Goal: Transaction & Acquisition: Purchase product/service

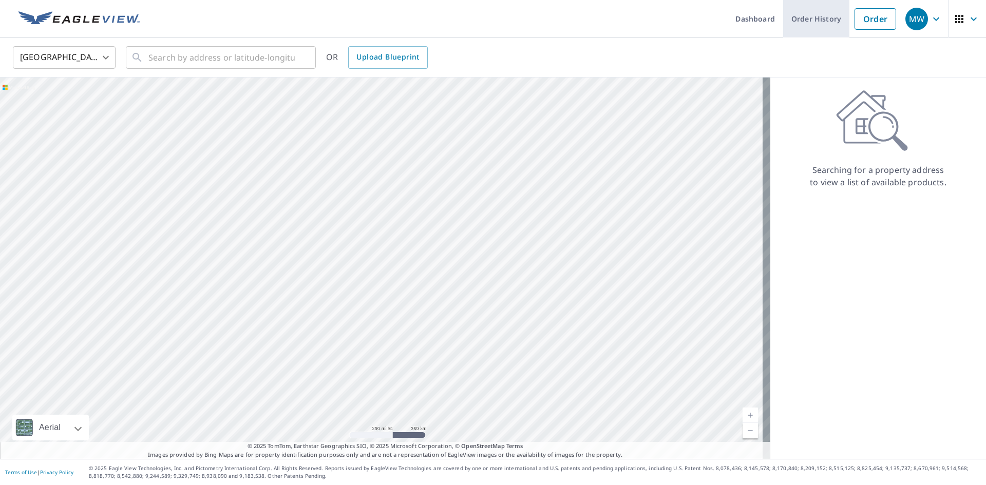
click at [822, 12] on link "Order History" at bounding box center [816, 19] width 66 height 38
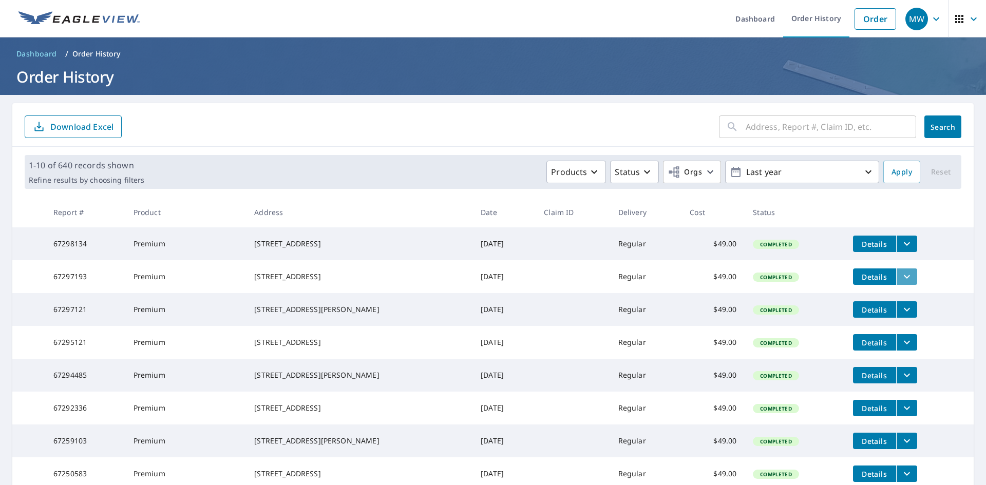
click at [901, 280] on icon "filesDropdownBtn-67297193" at bounding box center [907, 277] width 12 height 12
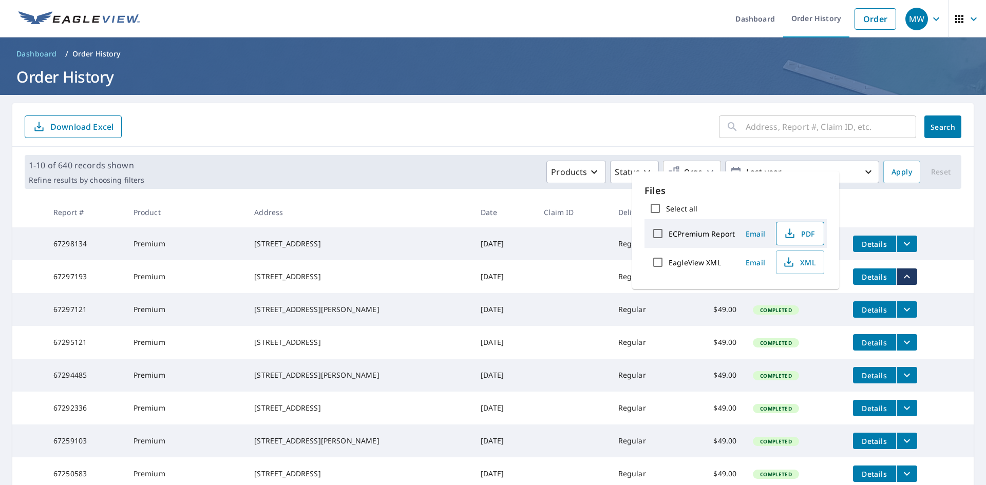
click at [801, 237] on span "PDF" at bounding box center [799, 234] width 33 height 12
drag, startPoint x: 293, startPoint y: 175, endPoint x: 302, endPoint y: 182, distance: 10.6
click at [294, 176] on div "Products Status Orgs Last year" at bounding box center [513, 172] width 731 height 23
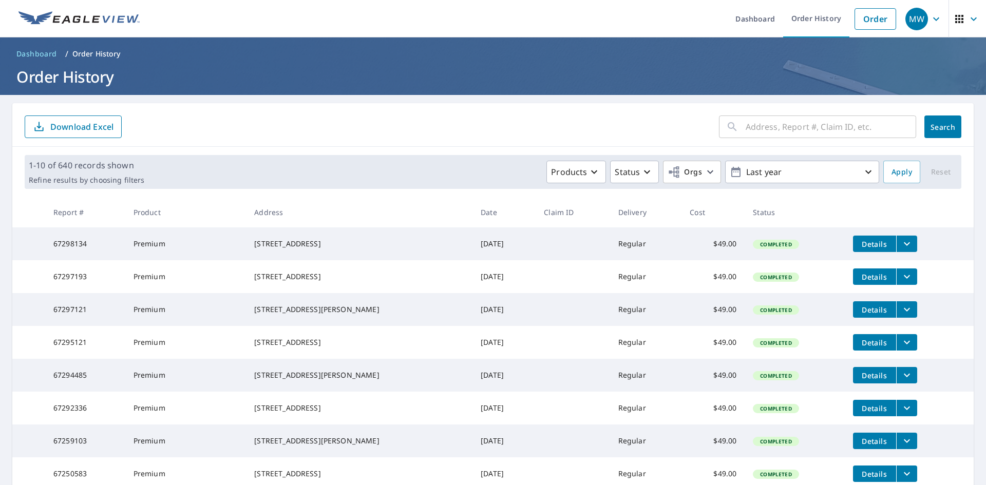
click at [901, 248] on icon "filesDropdownBtn-67298134" at bounding box center [907, 244] width 12 height 12
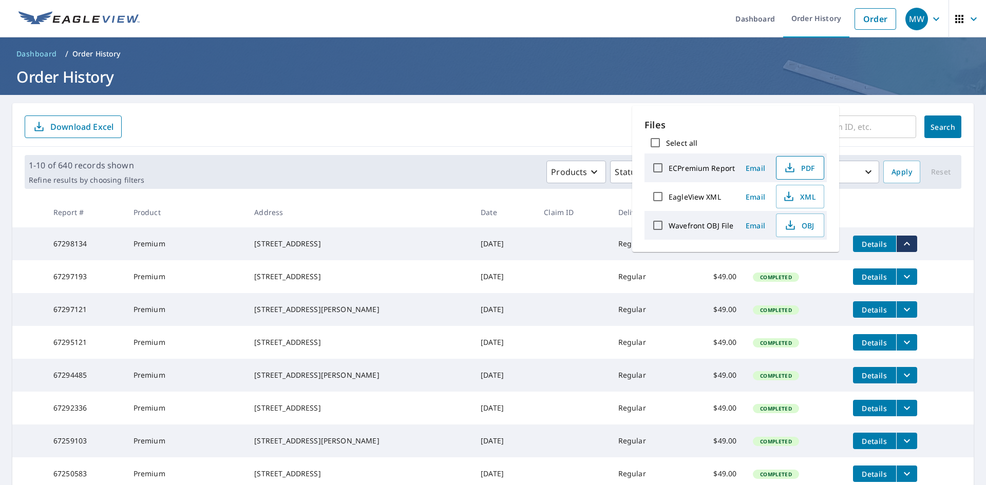
click at [803, 173] on span "PDF" at bounding box center [799, 168] width 33 height 12
click at [804, 164] on span "PDF" at bounding box center [799, 168] width 33 height 12
drag, startPoint x: 857, startPoint y: 17, endPoint x: 849, endPoint y: 20, distance: 9.3
click at [856, 17] on link "Order" at bounding box center [876, 19] width 42 height 22
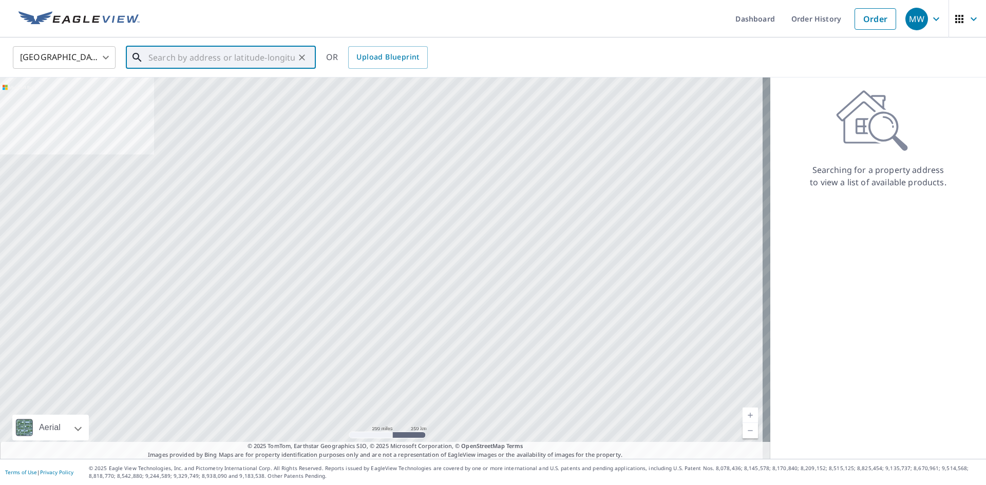
click at [179, 65] on input "text" at bounding box center [221, 57] width 146 height 29
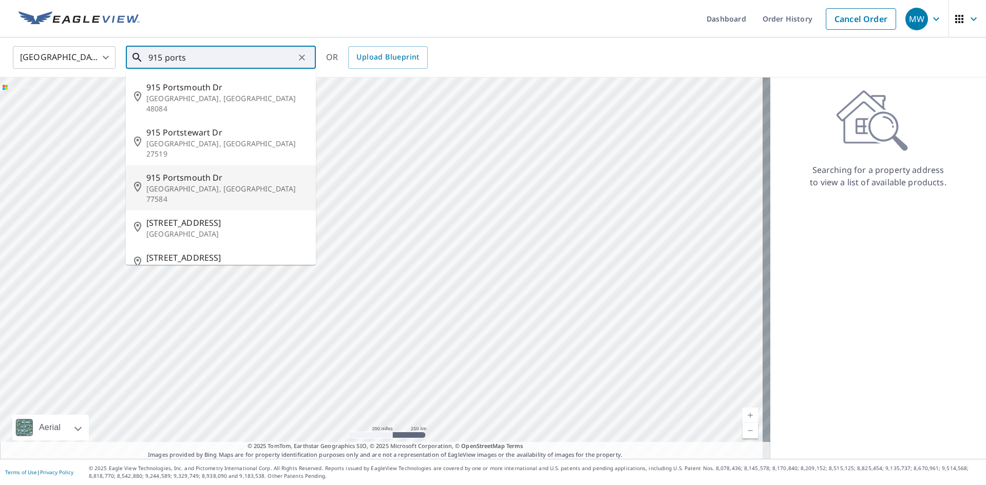
click at [185, 184] on p "[GEOGRAPHIC_DATA], [GEOGRAPHIC_DATA] 77584" at bounding box center [226, 194] width 161 height 21
type input "[STREET_ADDRESS][PERSON_NAME]"
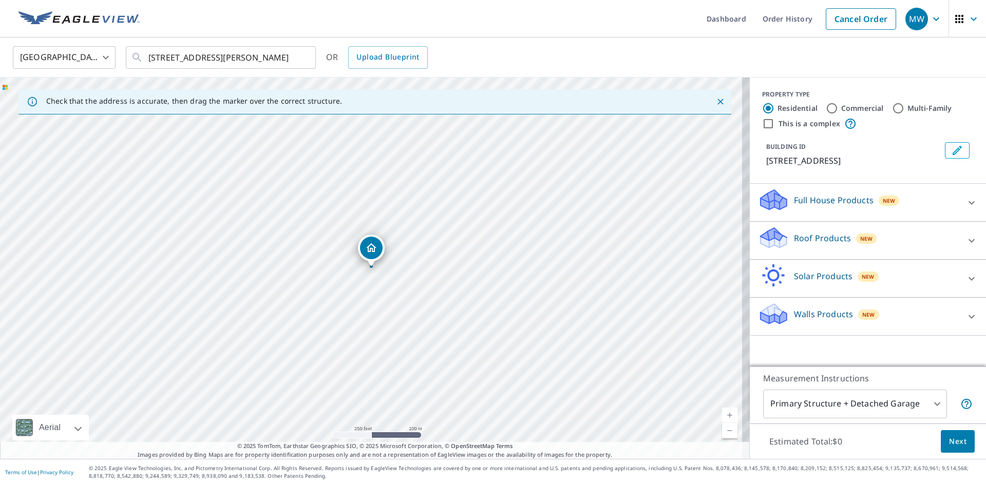
click at [801, 243] on p "Roof Products" at bounding box center [822, 238] width 57 height 12
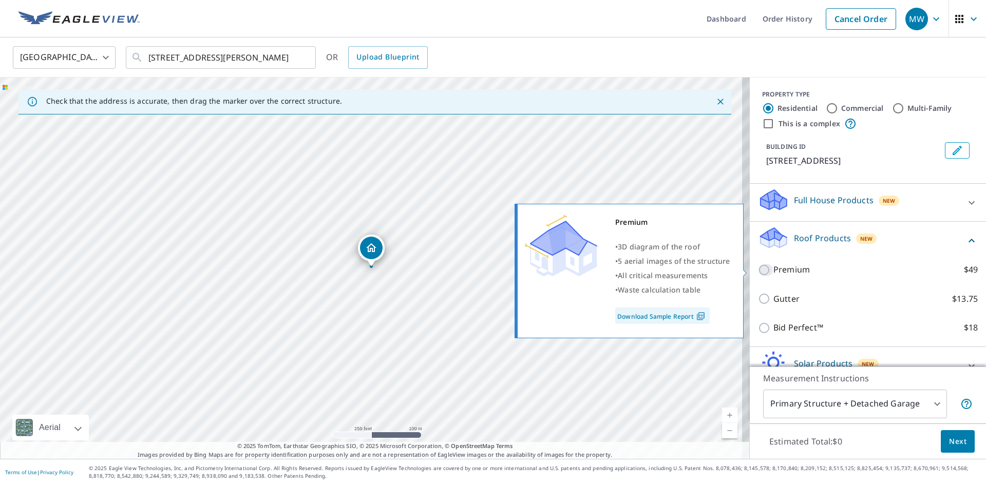
click at [763, 271] on input "Premium $49" at bounding box center [765, 270] width 15 height 12
checkbox input "true"
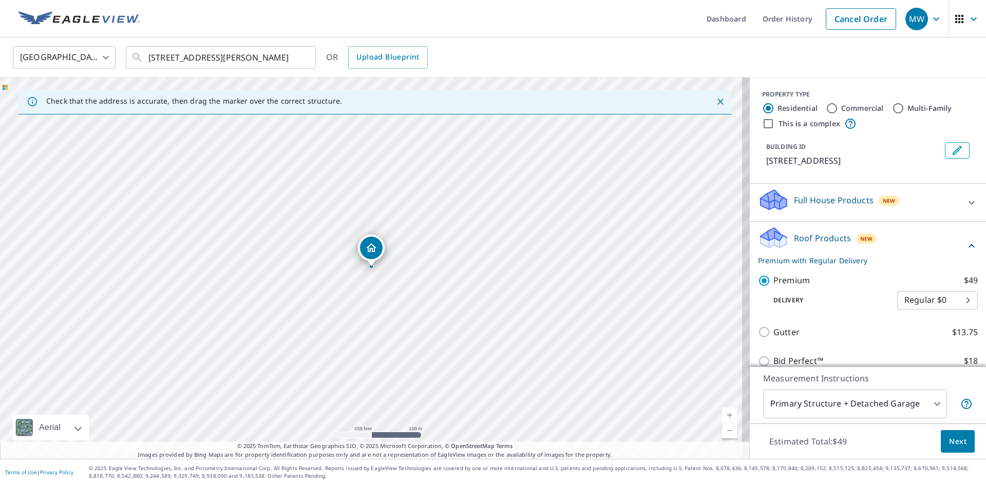
click at [949, 438] on span "Next" at bounding box center [957, 442] width 17 height 13
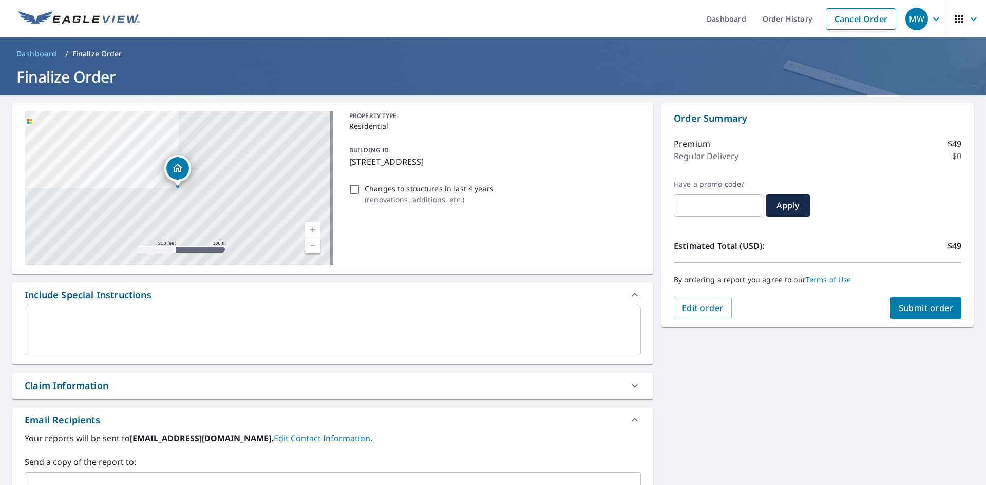
click at [914, 309] on span "Submit order" at bounding box center [926, 308] width 55 height 11
